Goal: Book appointment/travel/reservation

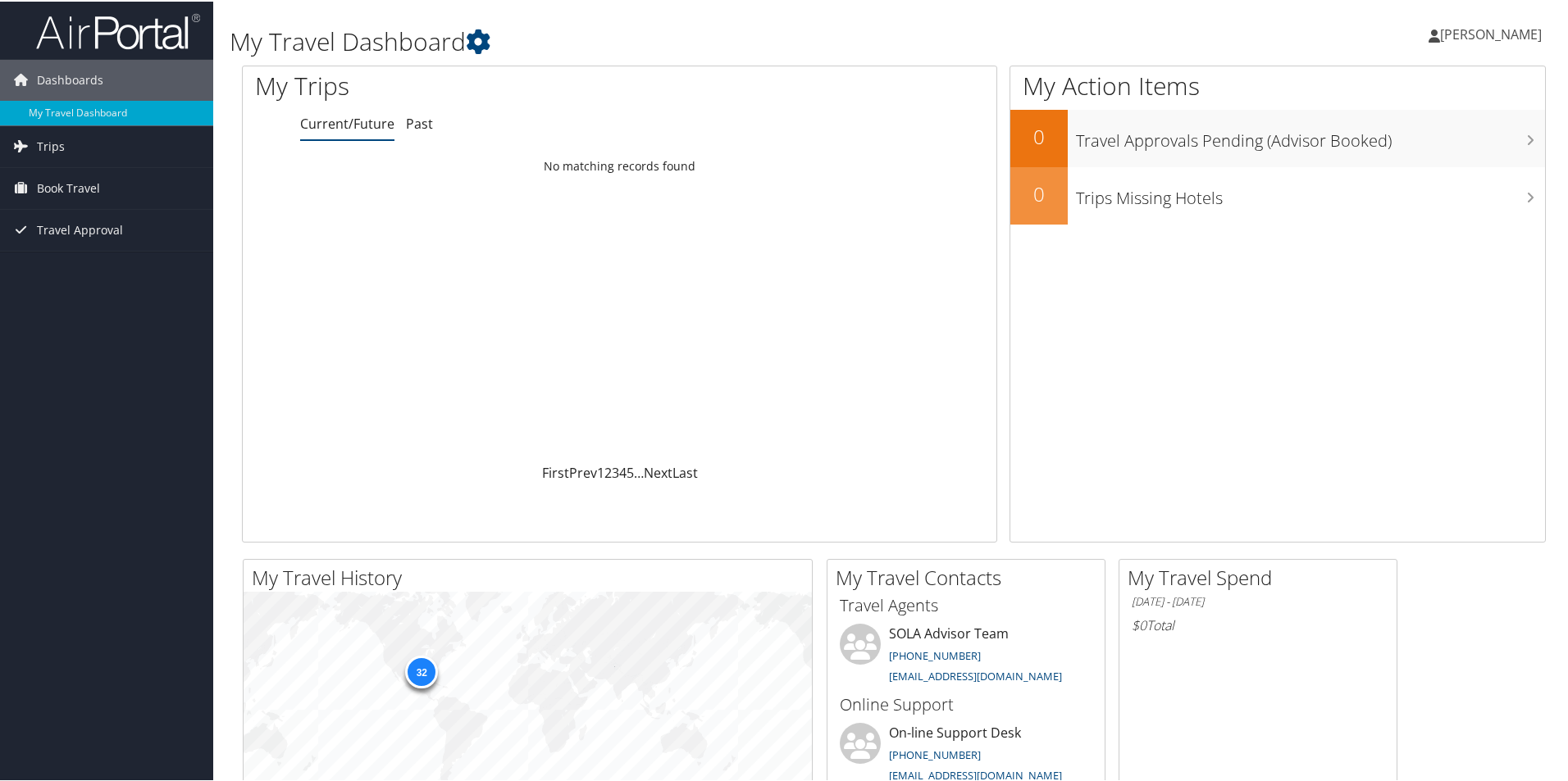
drag, startPoint x: 0, startPoint y: 0, endPoint x: 1505, endPoint y: 26, distance: 1505.2
click at [1505, 26] on span "[PERSON_NAME]" at bounding box center [1491, 33] width 102 height 18
click at [118, 178] on link "Book Travel" at bounding box center [106, 187] width 213 height 41
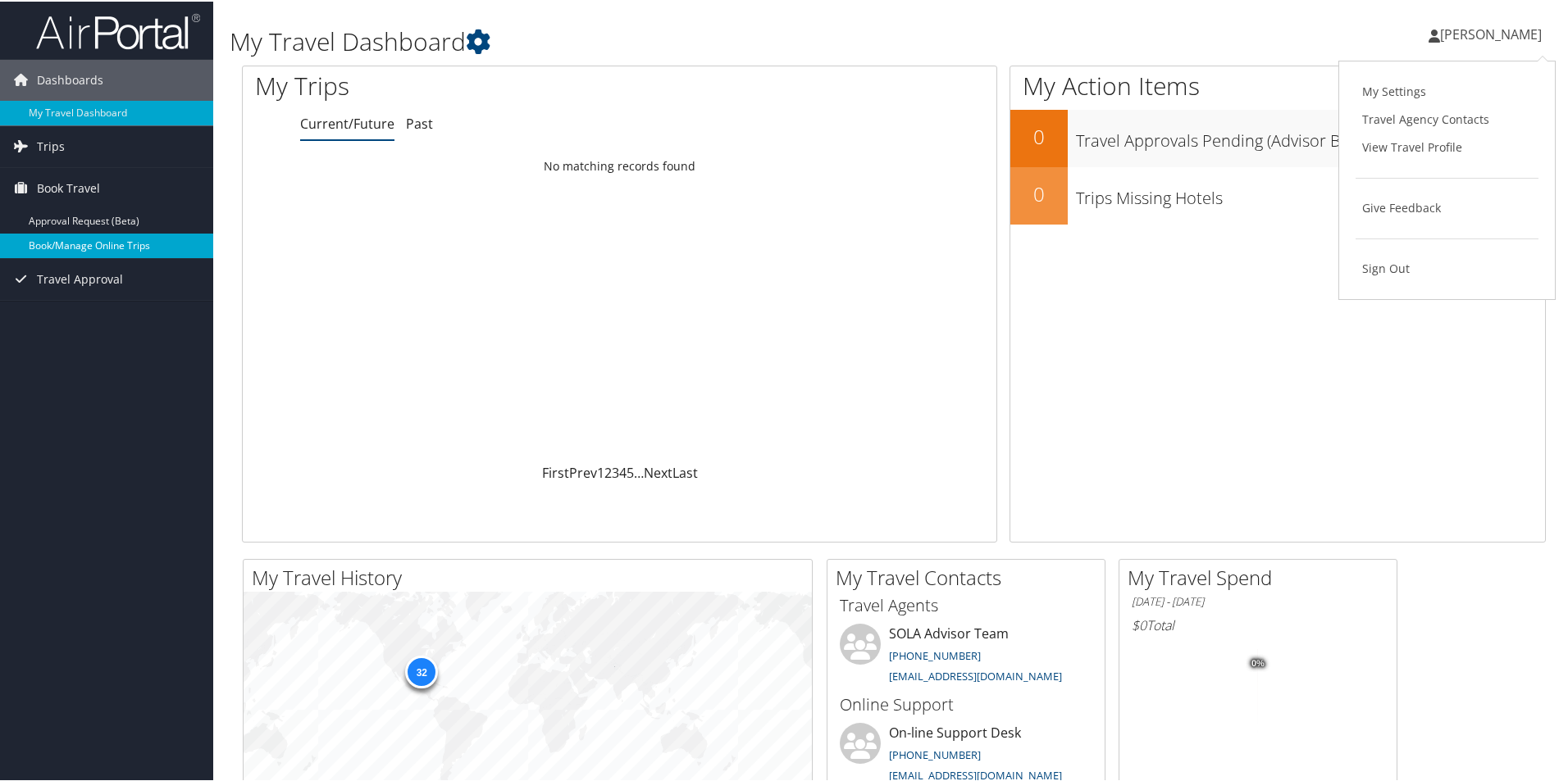
click at [94, 242] on link "Book/Manage Online Trips" at bounding box center [106, 244] width 213 height 25
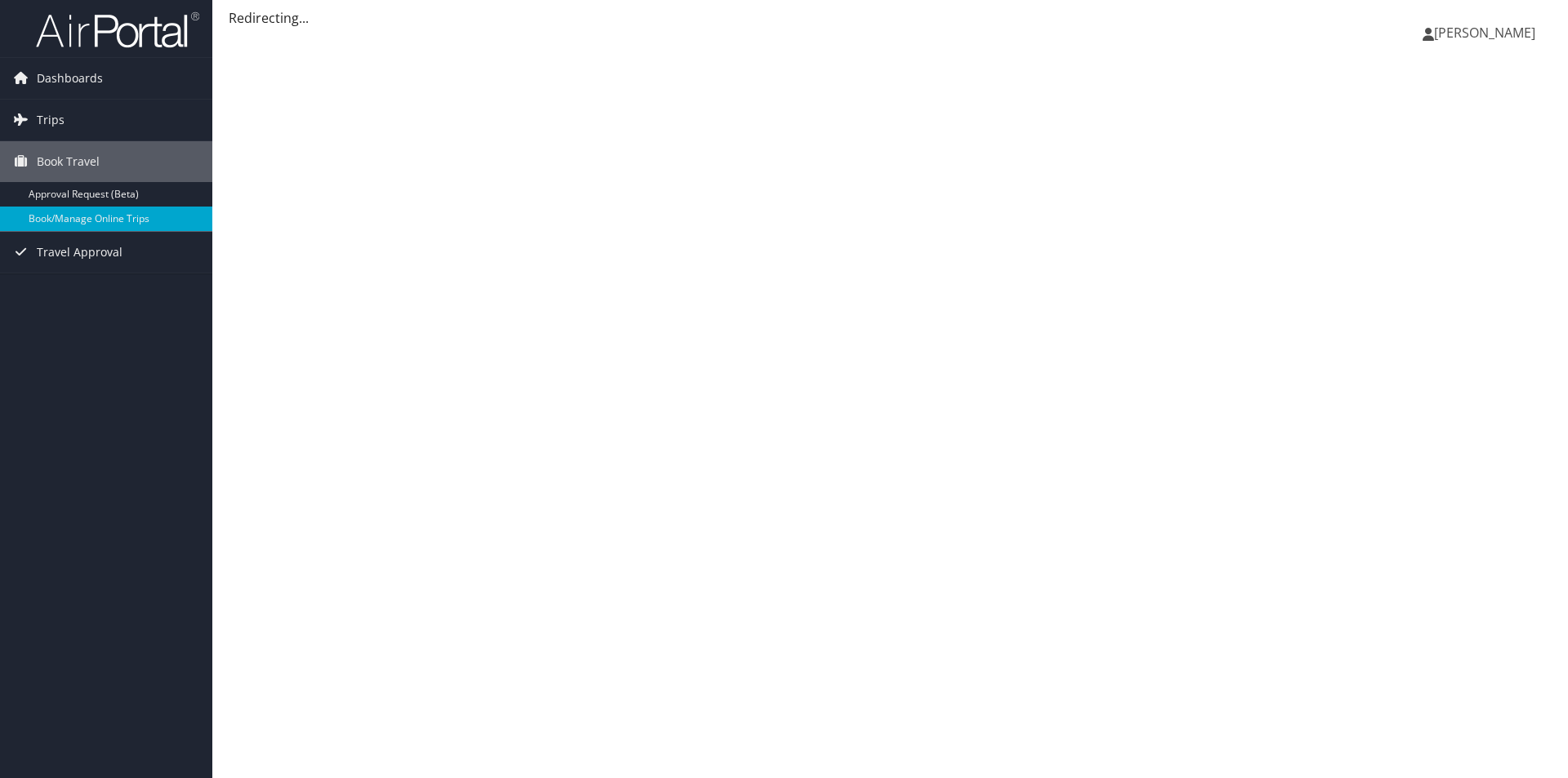
click at [1476, 34] on span "[PERSON_NAME]" at bounding box center [1485, 33] width 101 height 18
